Goal: Information Seeking & Learning: Find specific fact

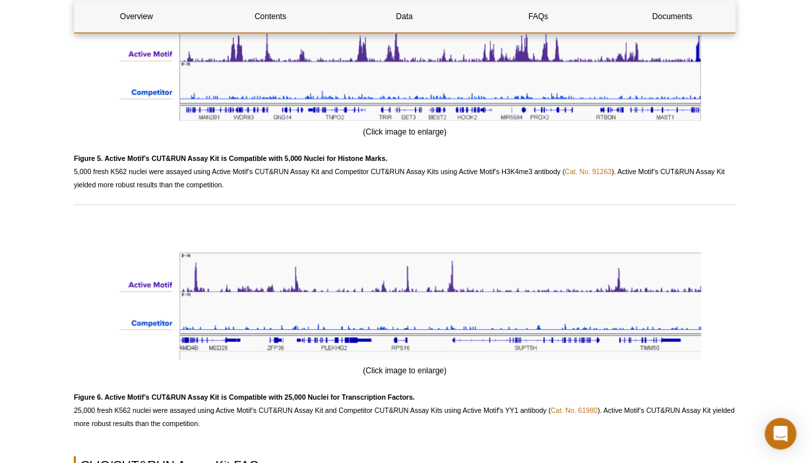
scroll to position [3309, 0]
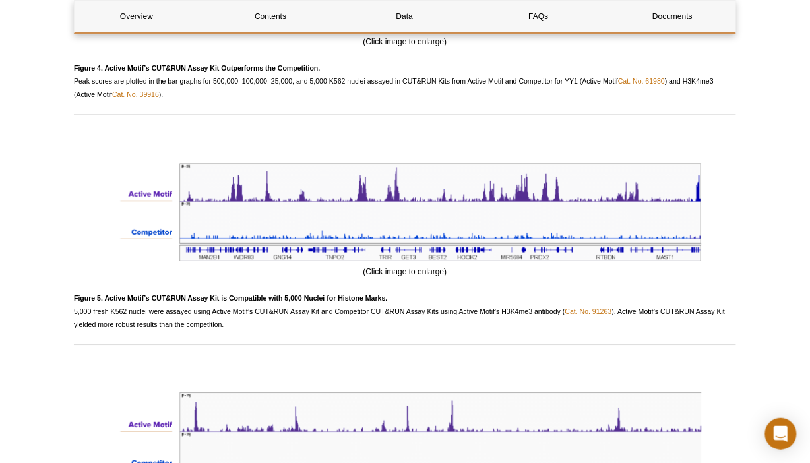
drag, startPoint x: 815, startPoint y: 43, endPoint x: 784, endPoint y: 392, distance: 350.3
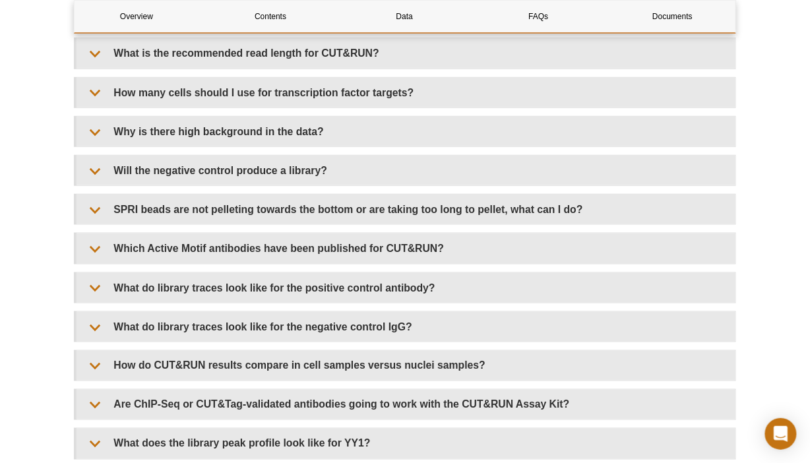
scroll to position [4034, 0]
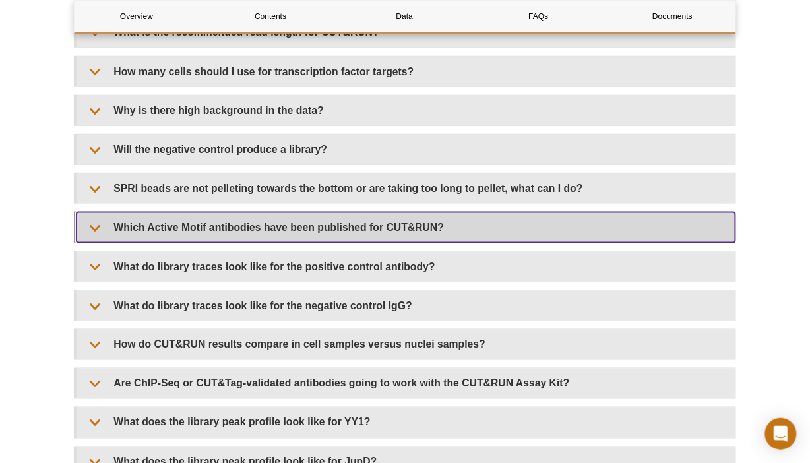
click at [94, 234] on summary "Which Active Motif antibodies have been published for CUT&RUN?" at bounding box center [406, 227] width 659 height 30
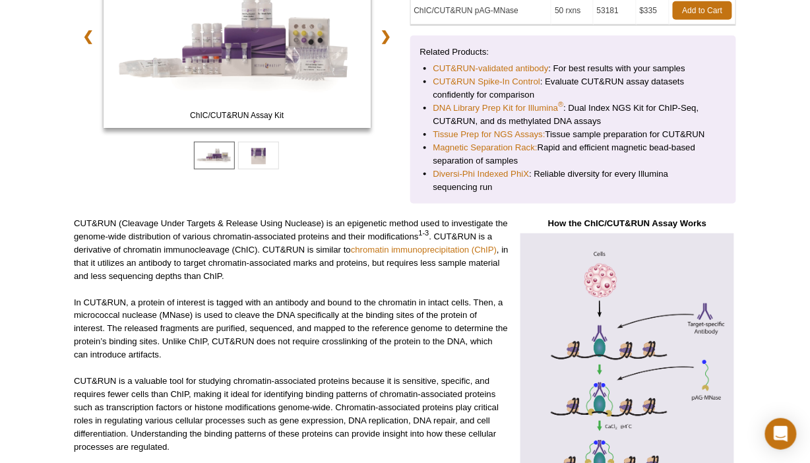
scroll to position [0, 0]
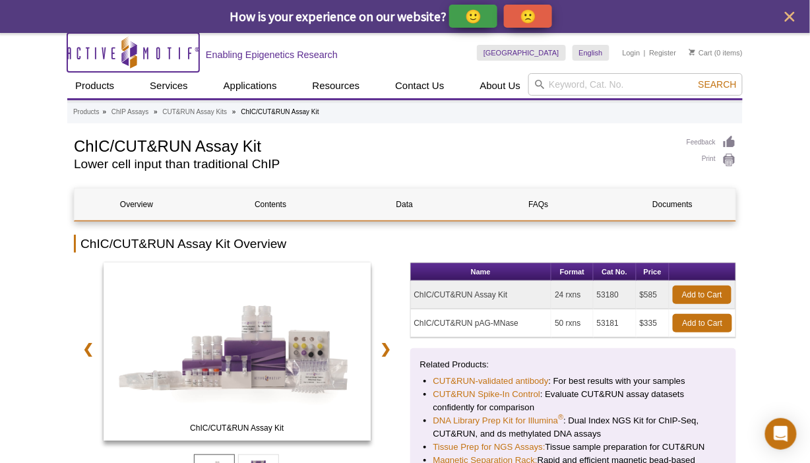
click at [114, 52] on icon "Active Motif Logo" at bounding box center [133, 52] width 132 height 32
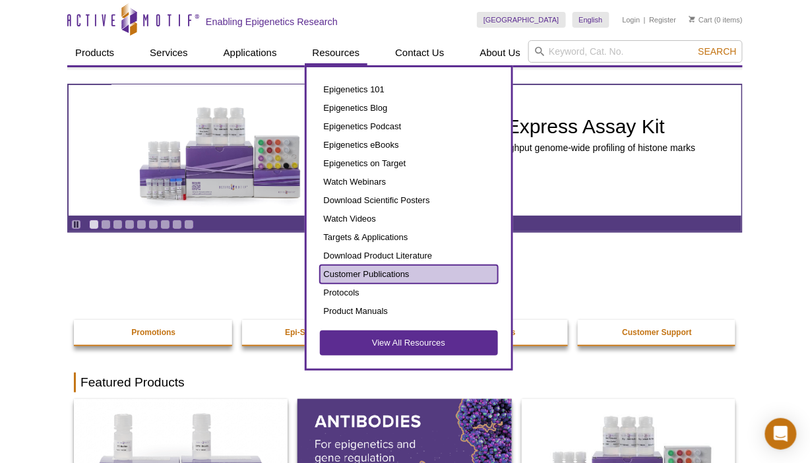
click at [356, 272] on link "Customer Publications" at bounding box center [409, 274] width 178 height 18
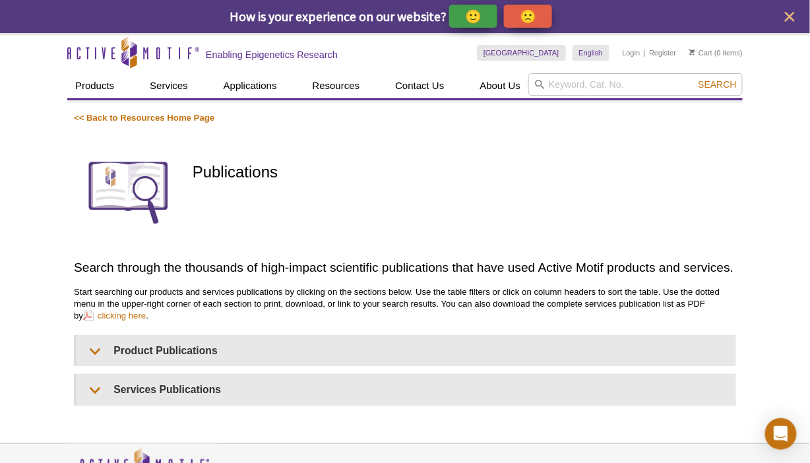
scroll to position [94, 0]
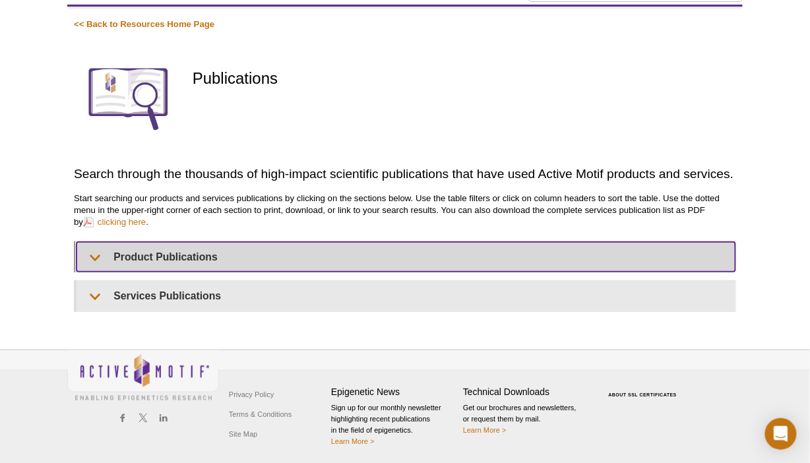
click at [98, 247] on summary "Product Publications" at bounding box center [406, 257] width 659 height 30
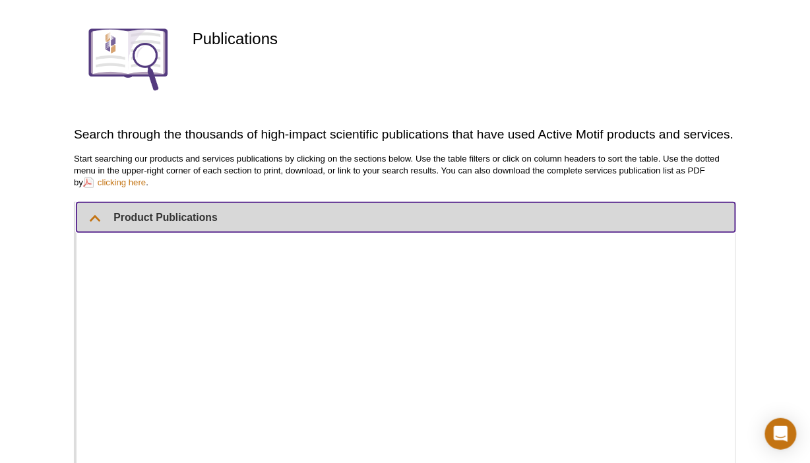
scroll to position [109, 0]
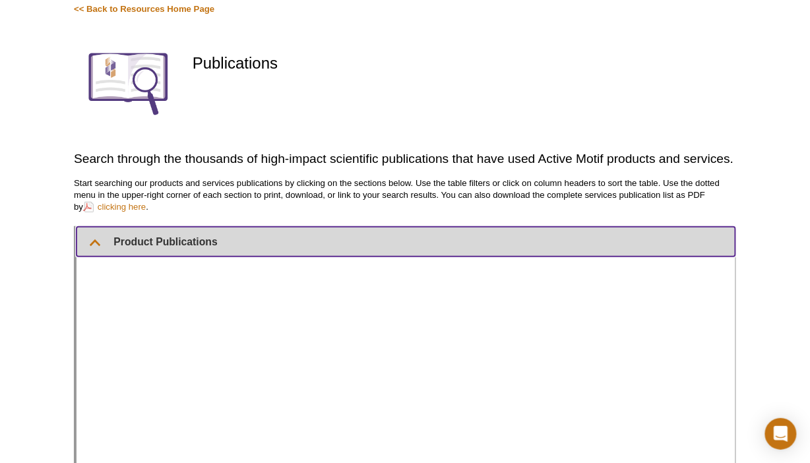
click at [94, 239] on summary "Product Publications" at bounding box center [406, 242] width 659 height 30
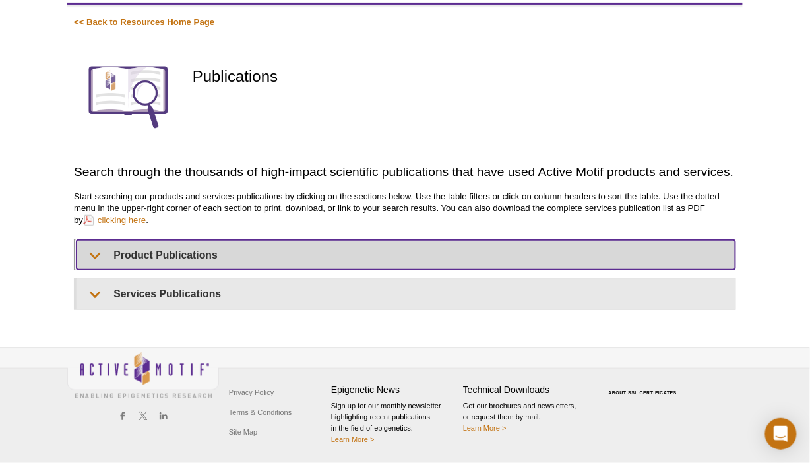
scroll to position [94, 0]
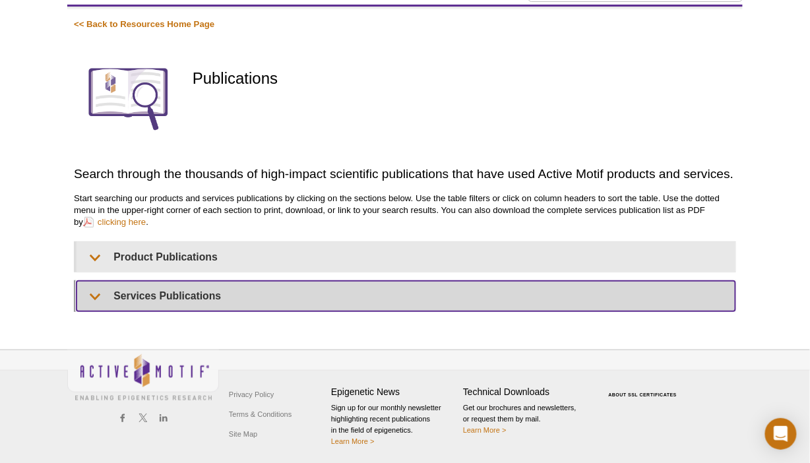
click at [96, 292] on summary "Services Publications" at bounding box center [406, 296] width 659 height 30
